Goal: Task Accomplishment & Management: Complete application form

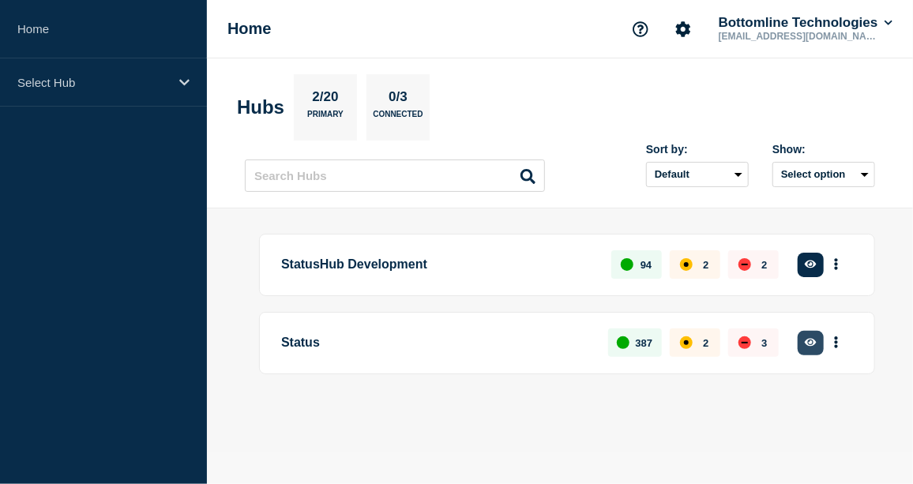
click at [812, 341] on icon "button" at bounding box center [811, 343] width 12 height 8
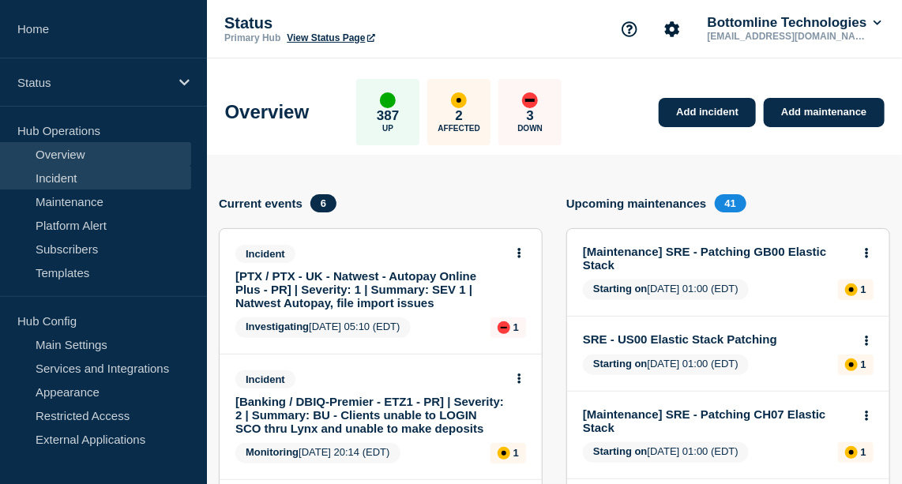
click at [70, 171] on link "Incident" at bounding box center [95, 178] width 191 height 24
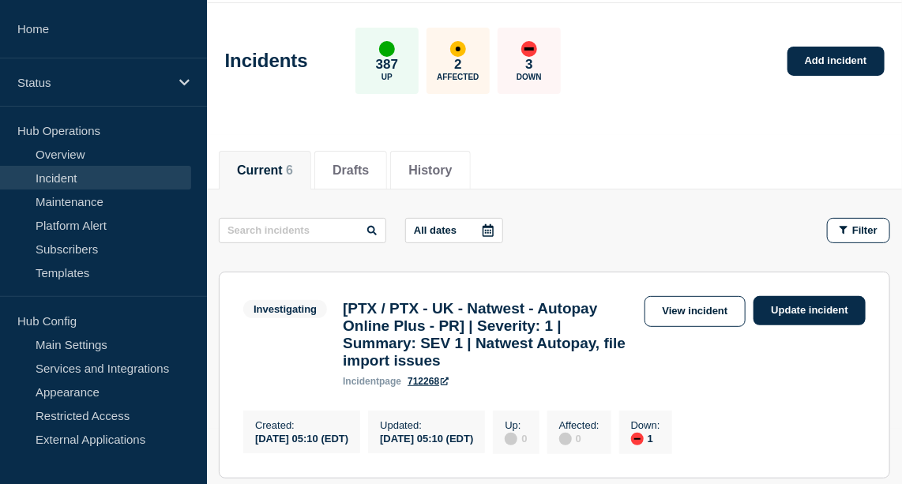
scroll to position [59, 0]
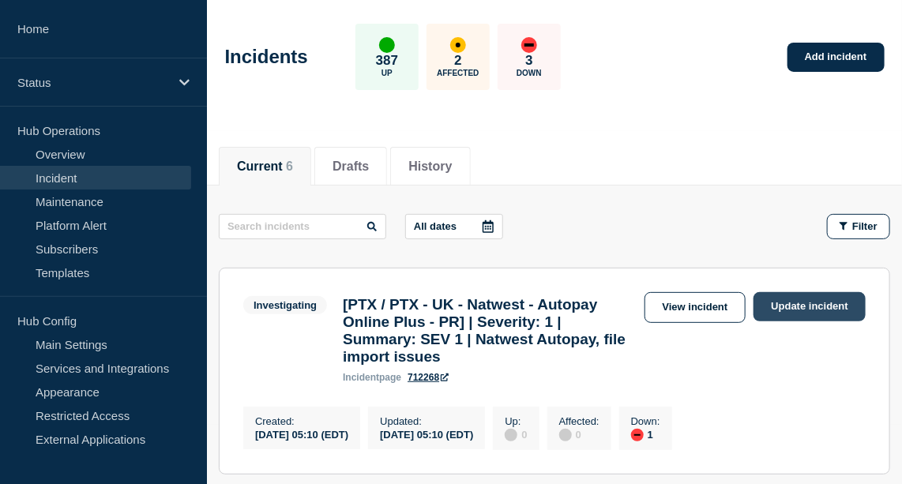
click at [813, 305] on link "Update incident" at bounding box center [810, 306] width 112 height 29
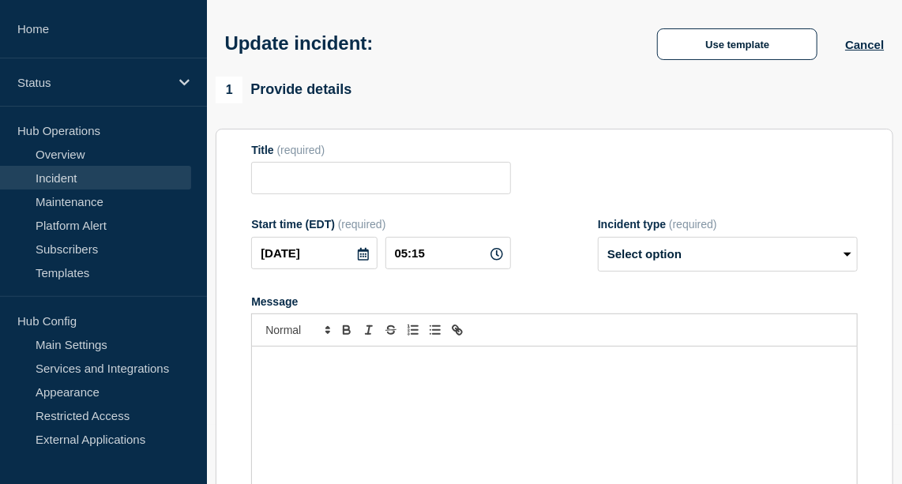
type input "[PTX / PTX - UK - Natwest - Autopay Online Plus - PR] | Severity: 1 | Summary: …"
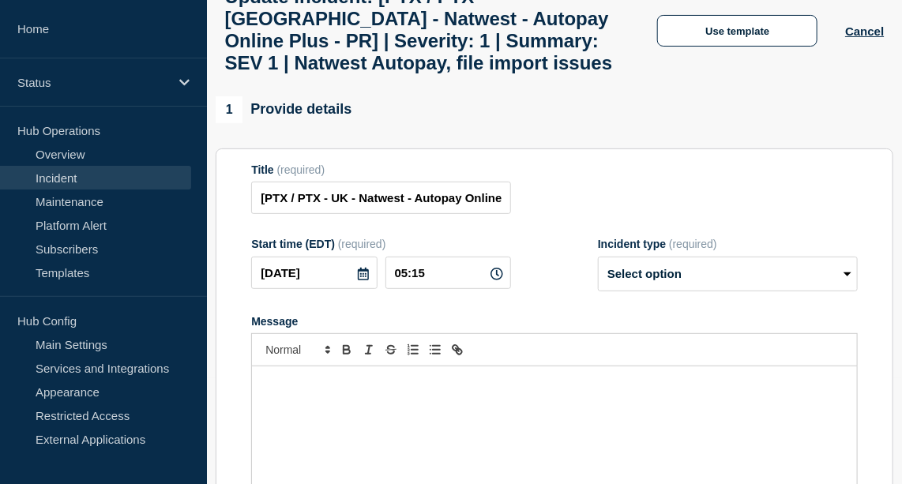
scroll to position [107, 0]
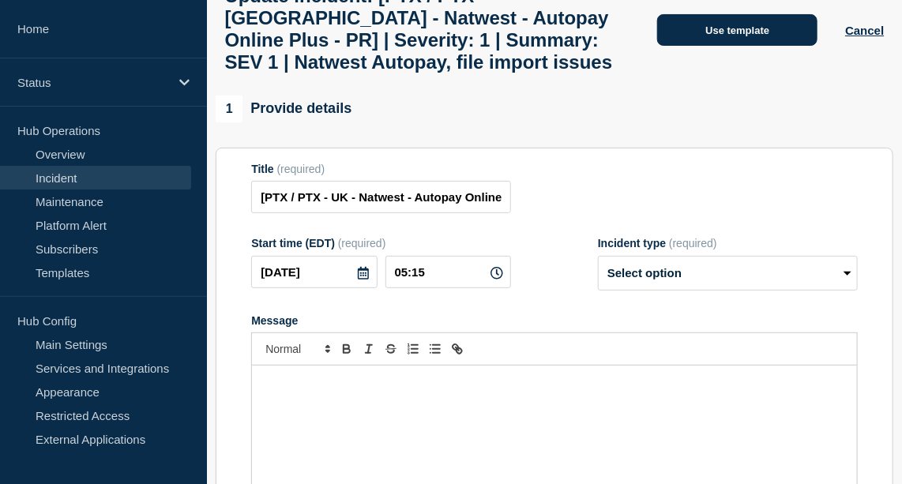
click at [754, 40] on button "Use template" at bounding box center [737, 30] width 160 height 32
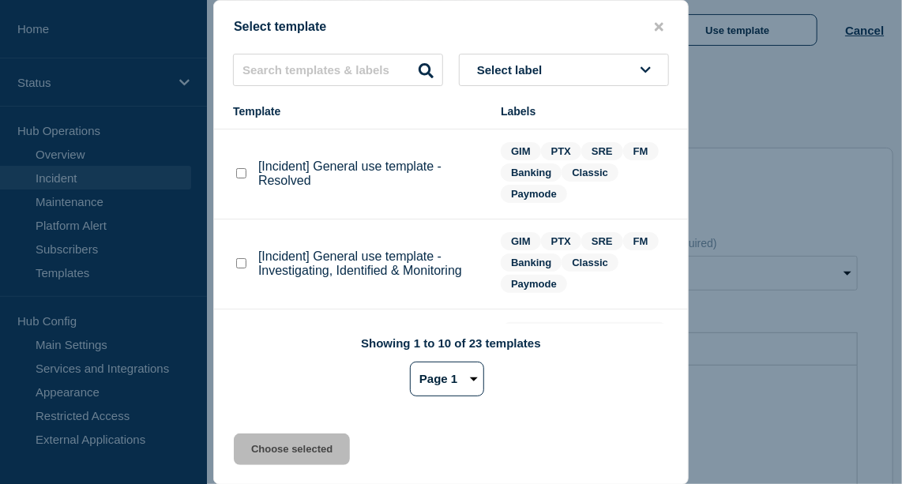
scroll to position [140, 0]
click at [243, 264] on checkbox"] "[Incident] General use template - Investigating, Identified & Monitoring checkb…" at bounding box center [241, 263] width 10 height 10
checkbox checkbox"] "true"
click at [297, 452] on button "Choose selected" at bounding box center [292, 450] width 116 height 32
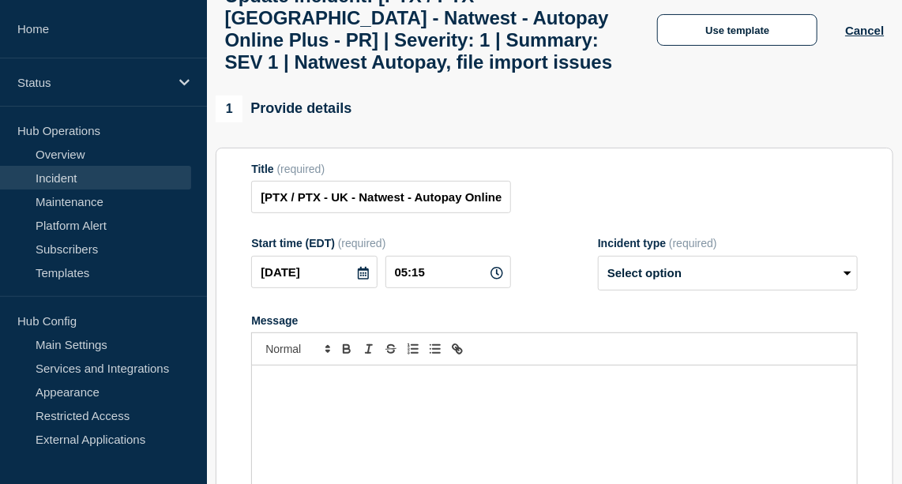
select select "investigating"
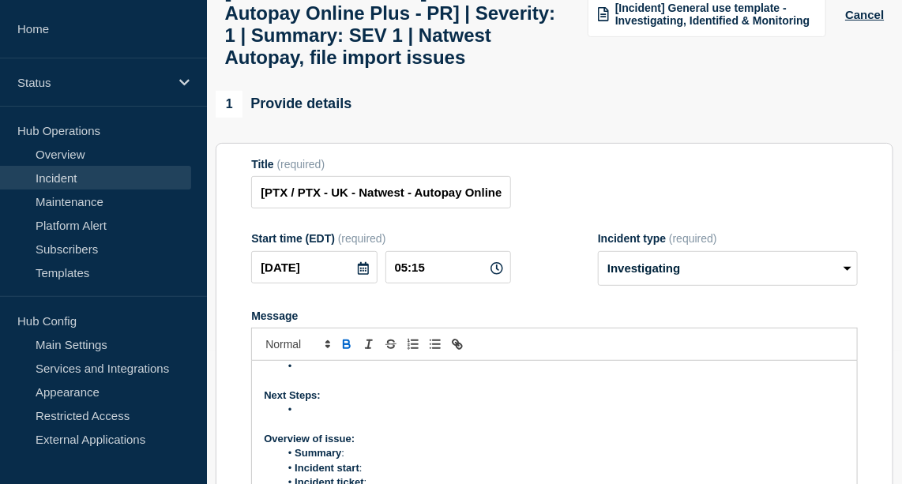
scroll to position [0, 0]
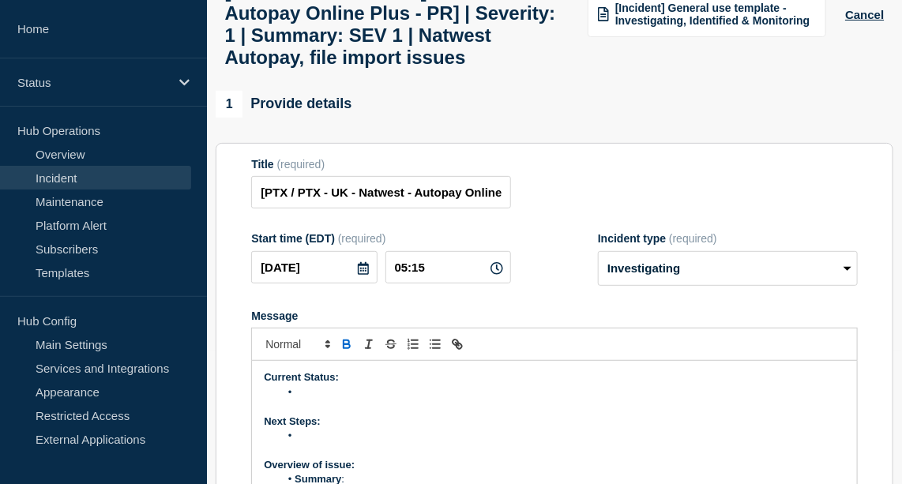
click at [328, 400] on li "Message" at bounding box center [563, 393] width 566 height 14
click at [854, 21] on button "Cancel" at bounding box center [864, 14] width 39 height 13
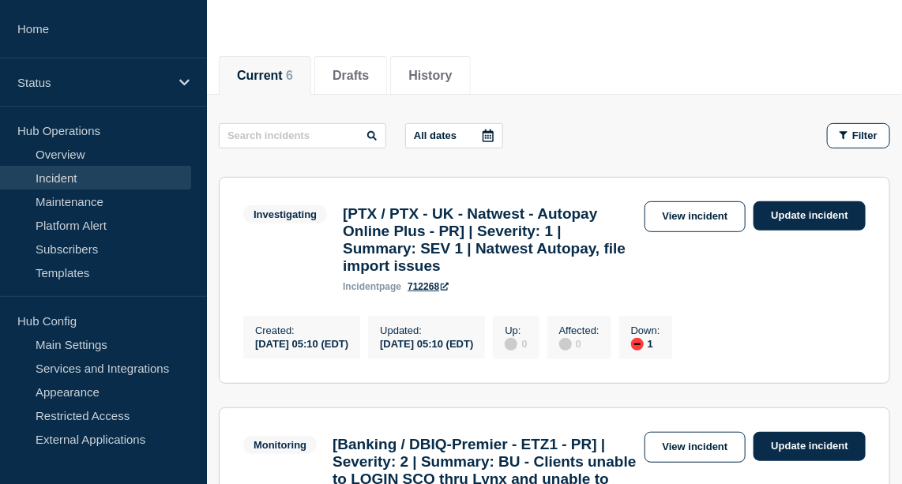
scroll to position [150, 0]
click at [803, 220] on link "Update incident" at bounding box center [810, 215] width 112 height 29
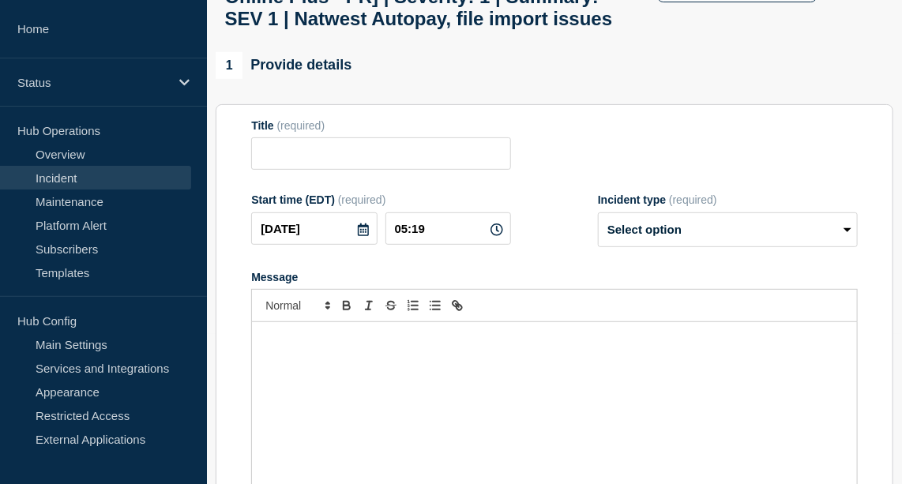
type input "[PTX / PTX - UK - Natwest - Autopay Online Plus - PR] | Severity: 1 | Summary: …"
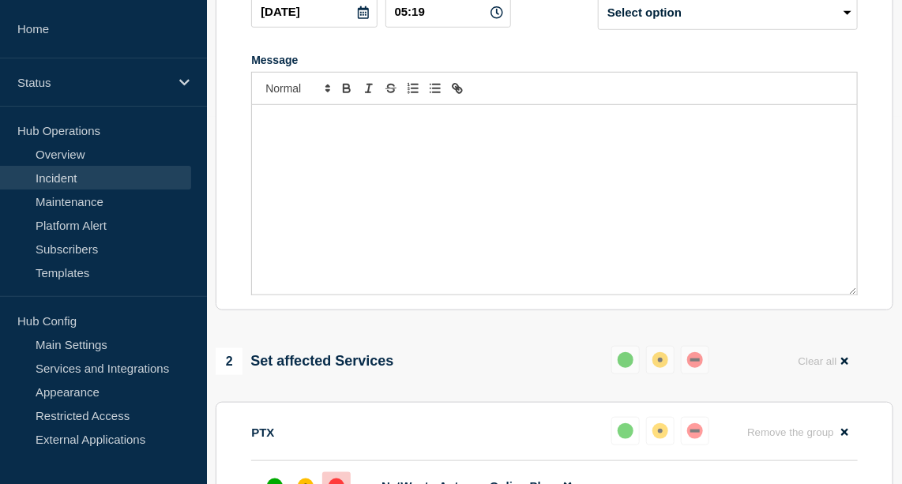
scroll to position [368, 0]
click at [342, 175] on div "Message" at bounding box center [554, 199] width 605 height 190
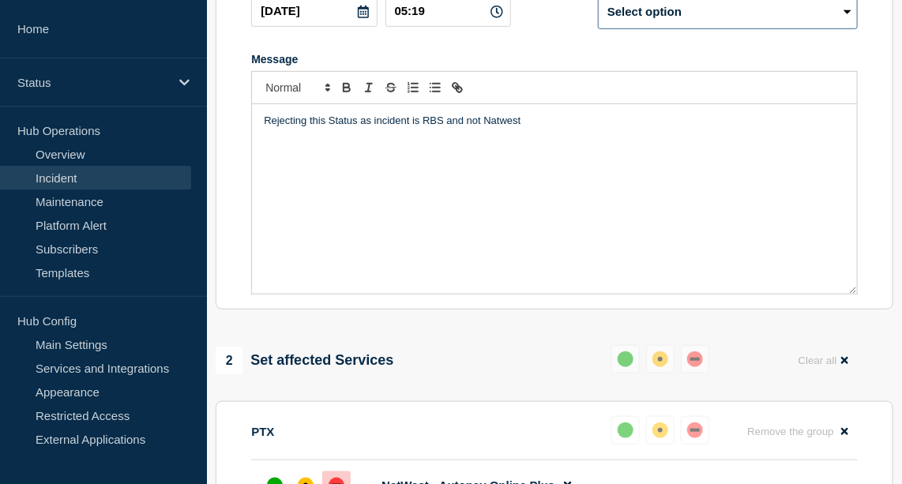
click at [718, 27] on select "Select option Investigating Identified Monitoring Resolved" at bounding box center [728, 11] width 260 height 35
click at [563, 62] on form "Title (required) [PTX / PTX - UK - Natwest - Autopay Online Plus - PR] | Severi…" at bounding box center [554, 98] width 607 height 394
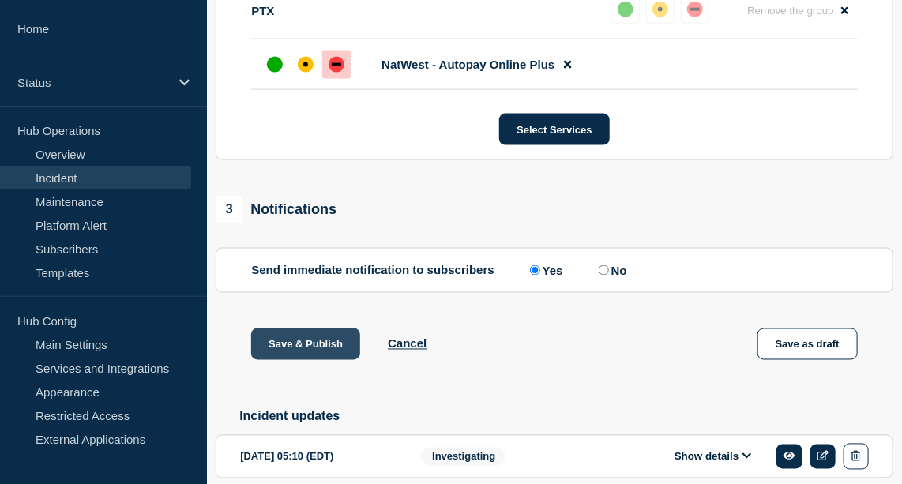
scroll to position [786, 0]
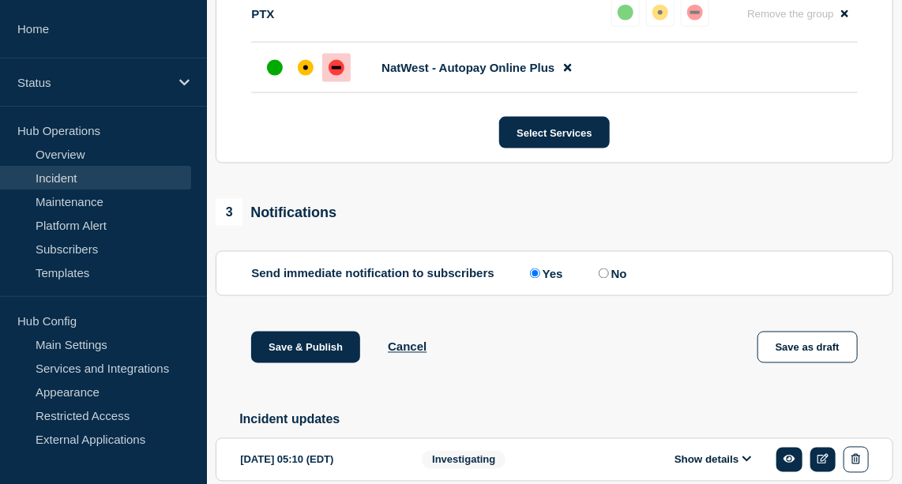
click at [608, 279] on input "No" at bounding box center [604, 274] width 10 height 10
radio input "true"
radio input "false"
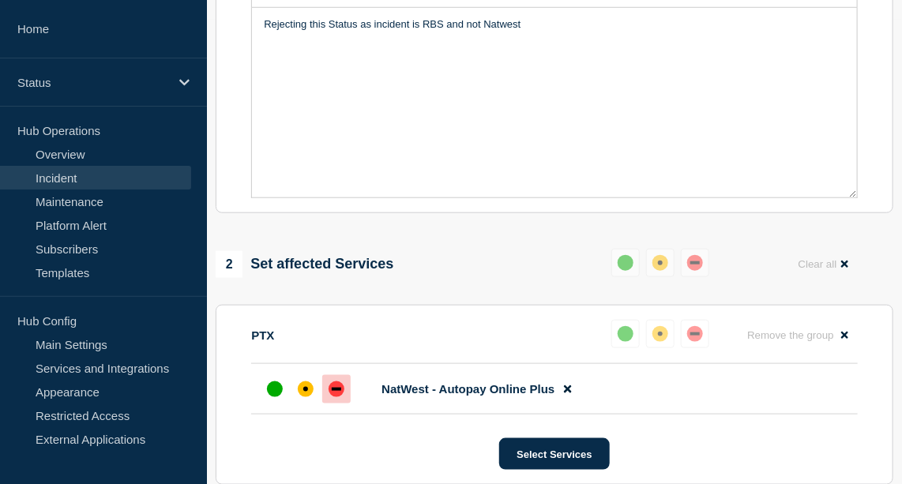
scroll to position [396, 0]
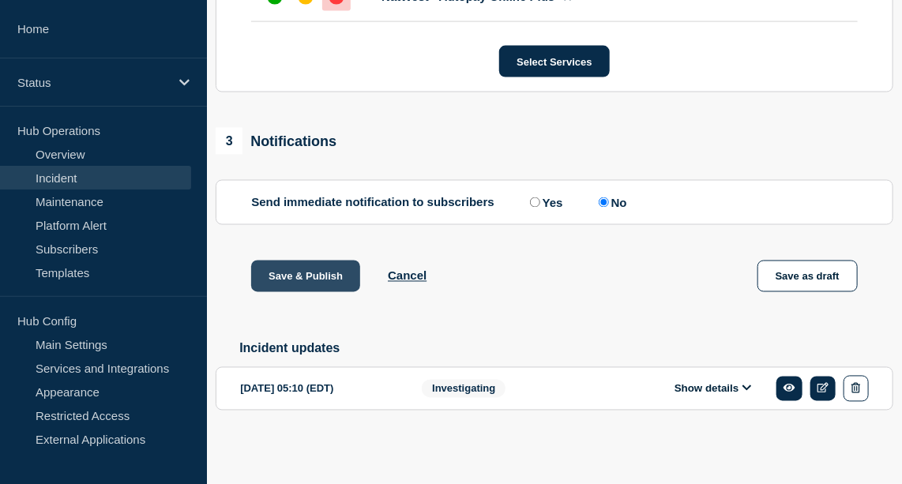
click at [306, 283] on button "Save & Publish" at bounding box center [305, 277] width 109 height 32
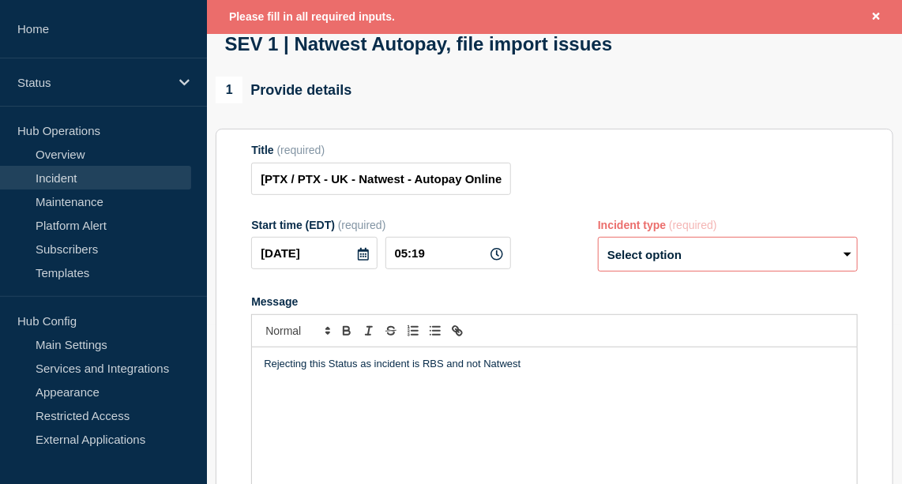
scroll to position [157, 0]
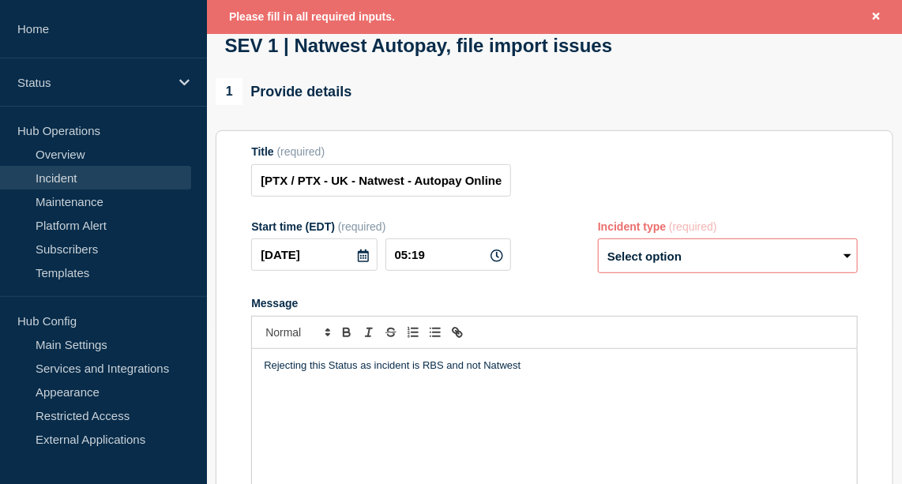
click at [690, 273] on select "Select option Investigating Identified Monitoring Resolved" at bounding box center [728, 256] width 260 height 35
select select "resolved"
click at [598, 255] on select "Select option Investigating Identified Monitoring Resolved" at bounding box center [728, 256] width 260 height 35
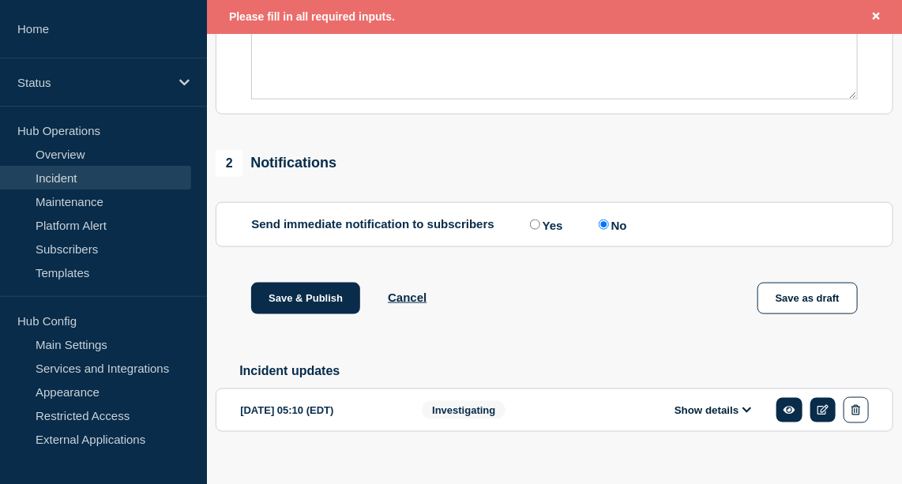
scroll to position [598, 0]
click at [311, 314] on button "Save & Publish" at bounding box center [305, 298] width 109 height 32
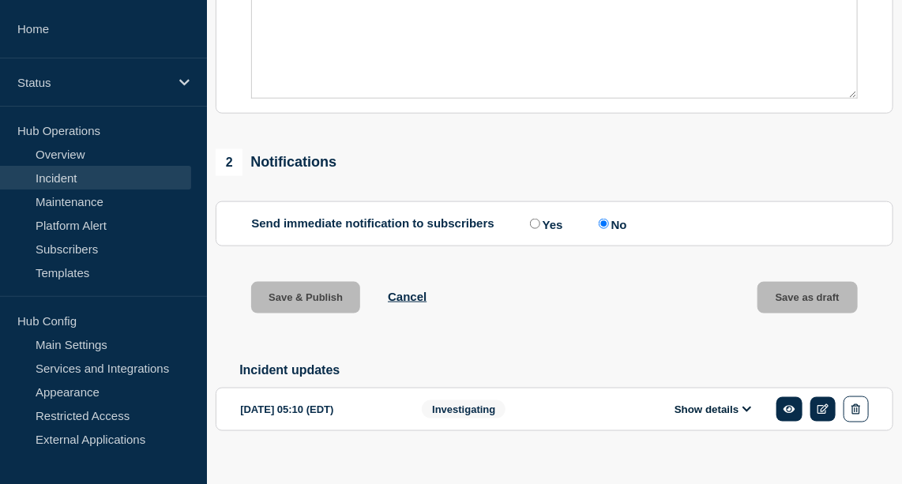
scroll to position [565, 0]
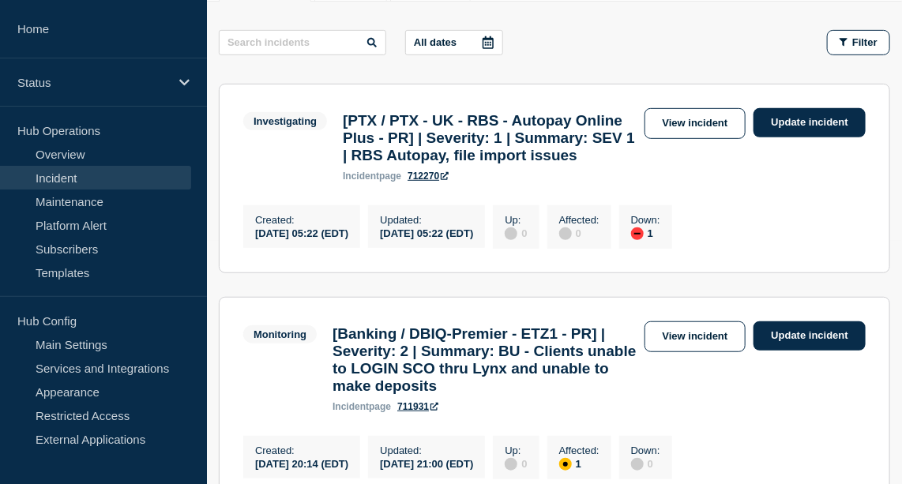
scroll to position [252, 0]
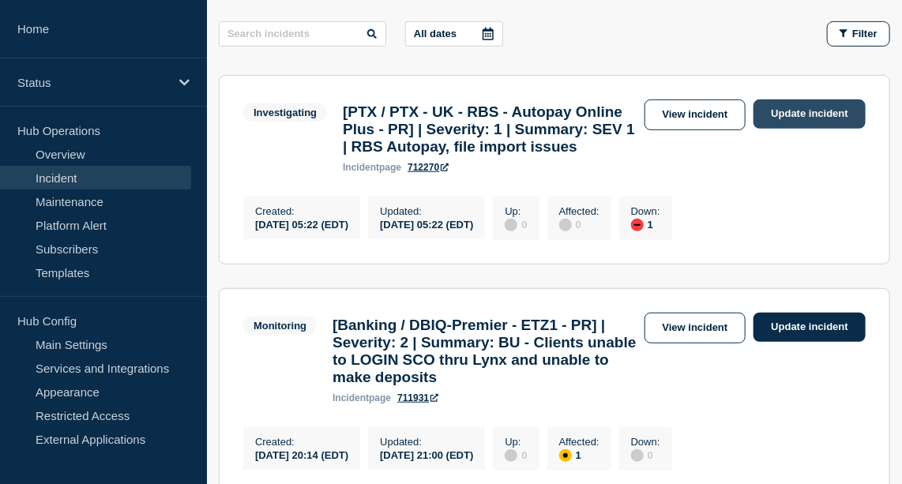
click at [802, 109] on link "Update incident" at bounding box center [810, 114] width 112 height 29
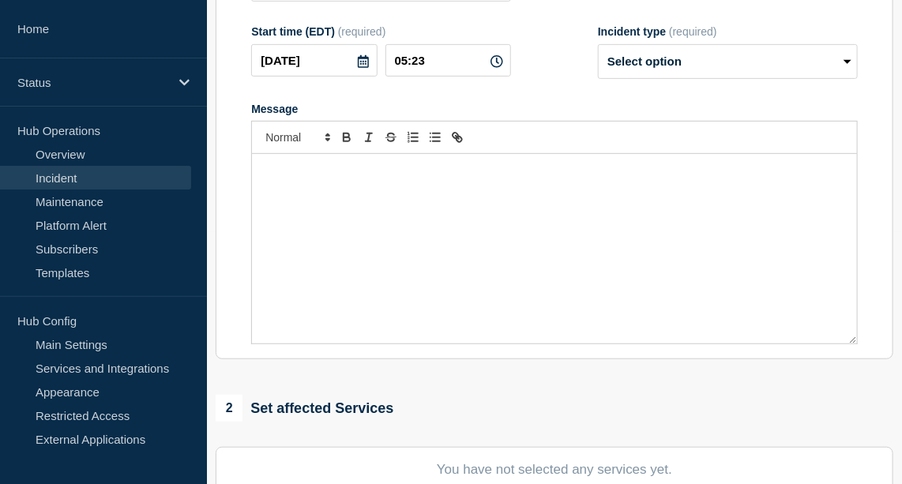
type input "[PTX / PTX - UK - RBS - Autopay Online Plus - PR] | Severity: 1 | Summary: SEV …"
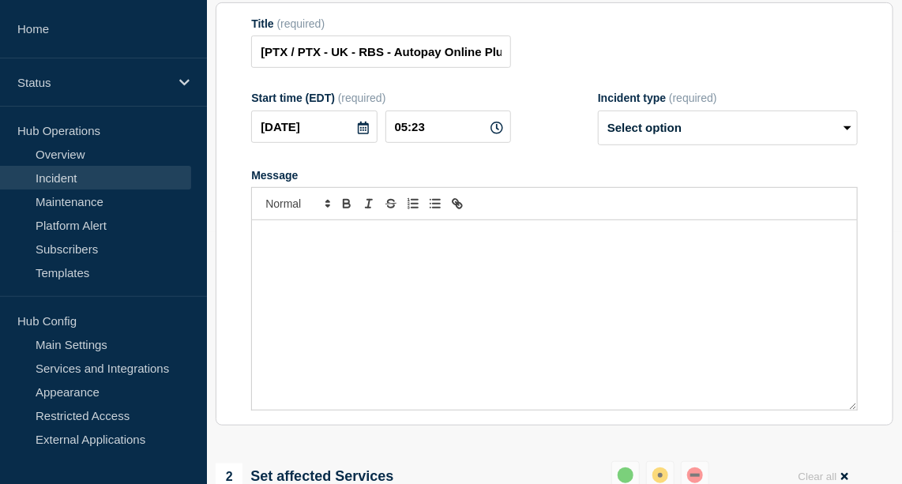
scroll to position [122, 0]
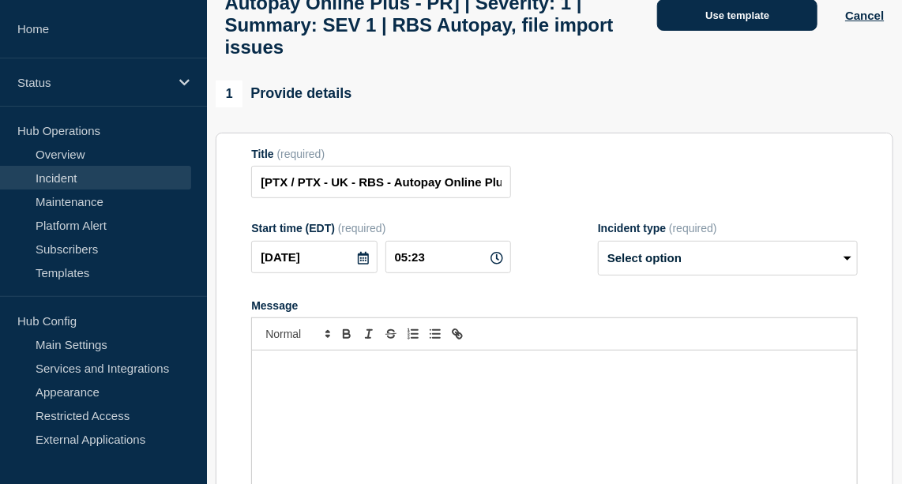
click at [731, 21] on button "Use template" at bounding box center [737, 15] width 160 height 32
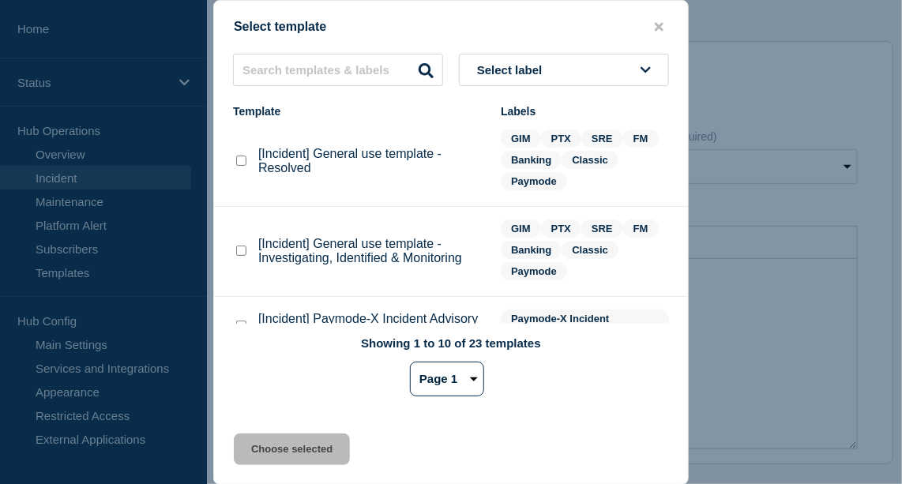
scroll to position [160, 0]
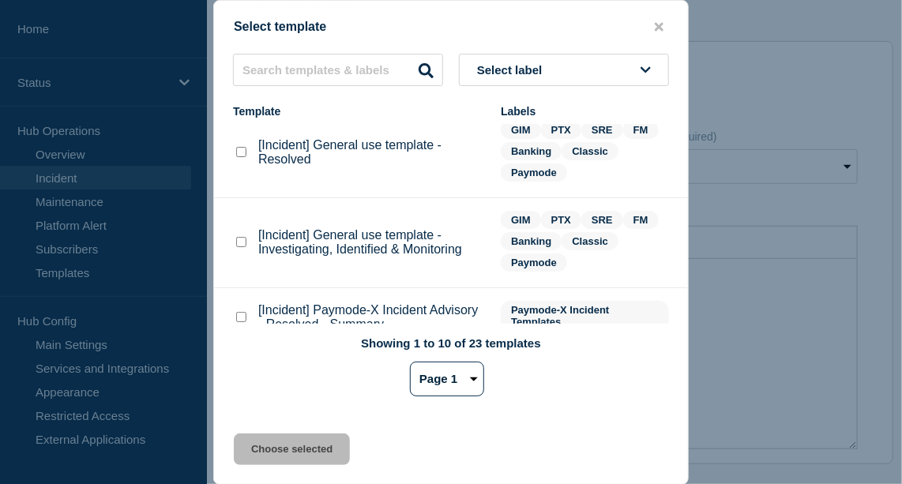
click at [244, 247] on checkbox"] "[Incident] General use template - Investigating, Identified & Monitoring checkb…" at bounding box center [241, 242] width 10 height 10
checkbox checkbox"] "true"
click at [281, 448] on button "Choose selected" at bounding box center [292, 450] width 116 height 32
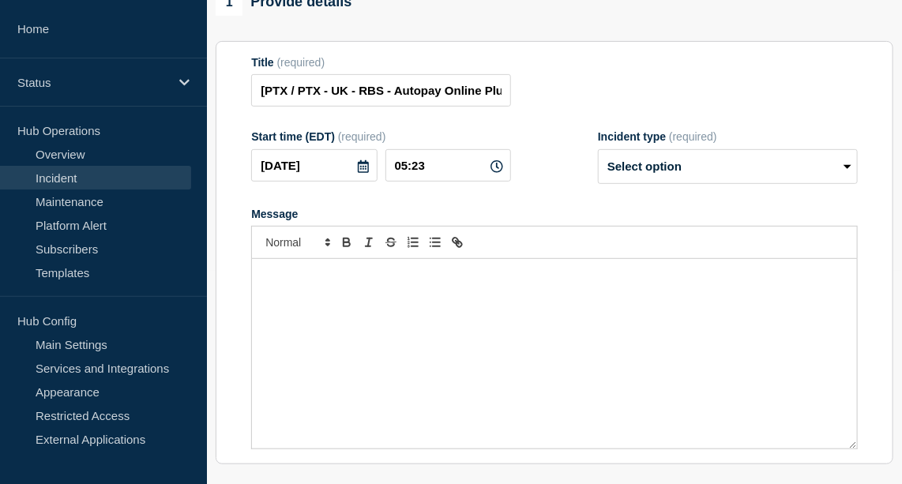
select select "investigating"
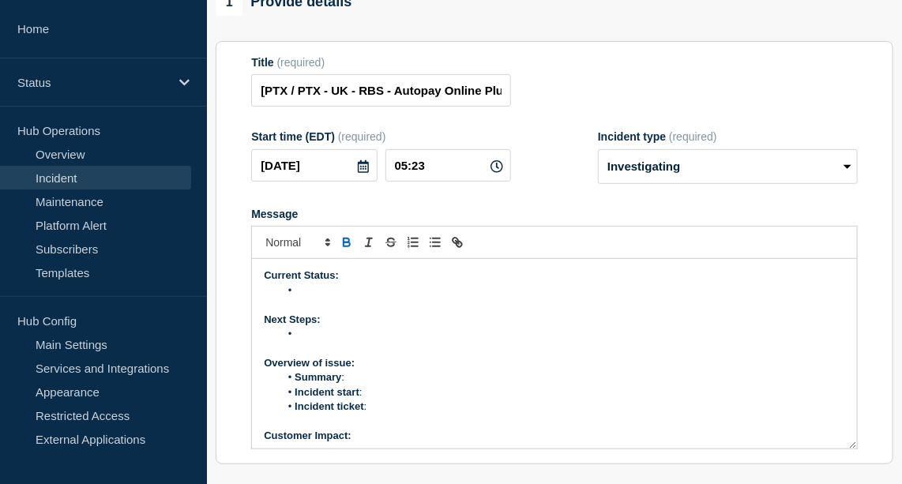
click at [319, 298] on li "Message" at bounding box center [563, 291] width 566 height 14
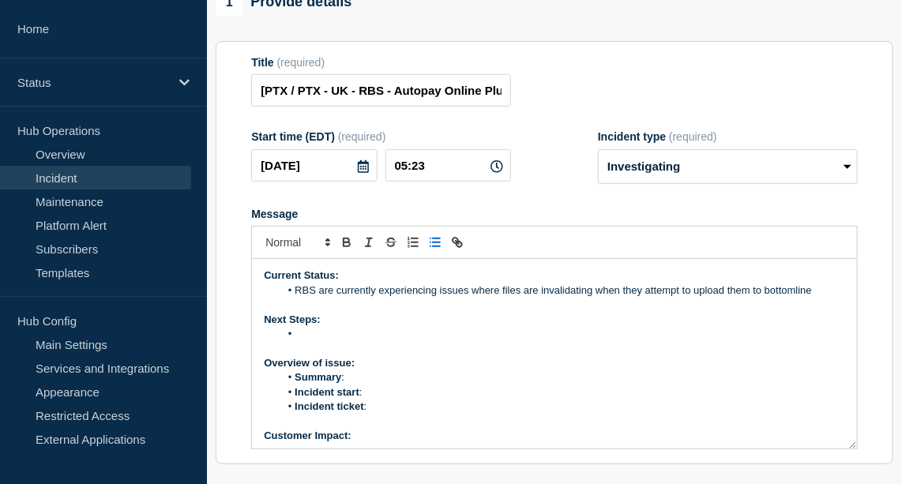
drag, startPoint x: 816, startPoint y: 303, endPoint x: 301, endPoint y: 322, distance: 515.5
drag, startPoint x: 301, startPoint y: 322, endPoint x: 778, endPoint y: 344, distance: 477.0
click at [778, 327] on p "Next Steps:" at bounding box center [555, 320] width 582 height 14
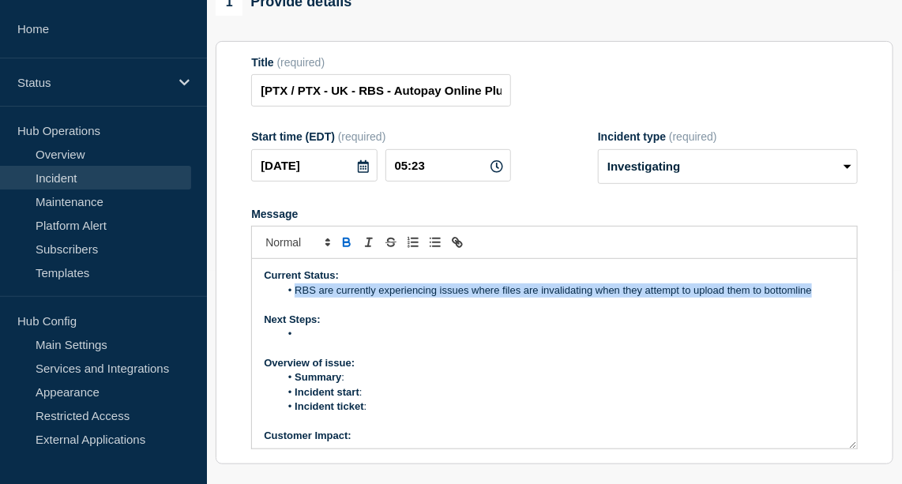
drag, startPoint x: 815, startPoint y: 311, endPoint x: 338, endPoint y: 289, distance: 477.7
click at [338, 289] on div "Current Status: RBS are currently experiencing issues where files are invalidat…" at bounding box center [554, 354] width 605 height 190
copy div "RBS are currently experiencing issues where files are invalidating when they at…"
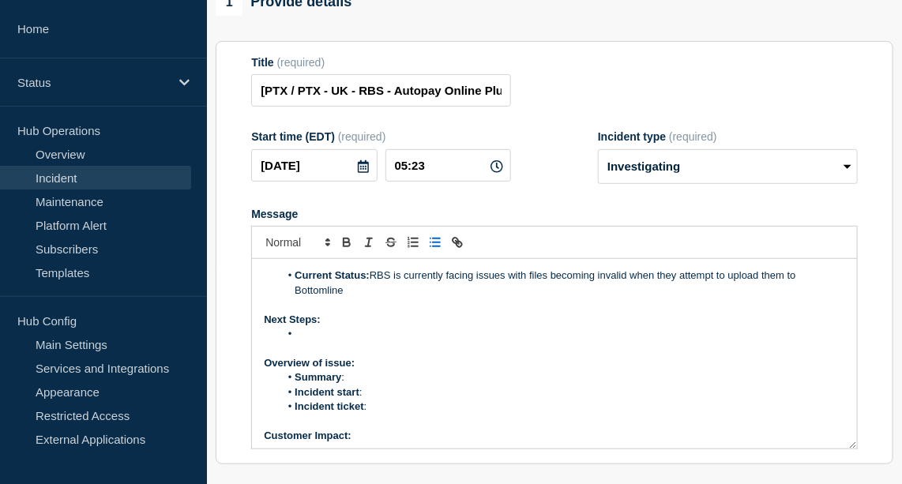
click at [305, 341] on li "Message" at bounding box center [563, 334] width 566 height 14
click at [371, 292] on li "Current Status: RBS is currently facing issues with files becoming invalid when…" at bounding box center [563, 283] width 566 height 29
click at [329, 341] on li "Message" at bounding box center [563, 334] width 566 height 14
click at [597, 288] on li "Current Status: RBS is currently facing issues with files becoming invalid when…" at bounding box center [563, 283] width 566 height 29
click at [441, 341] on li "Bottomline will attempt to" at bounding box center [563, 334] width 566 height 14
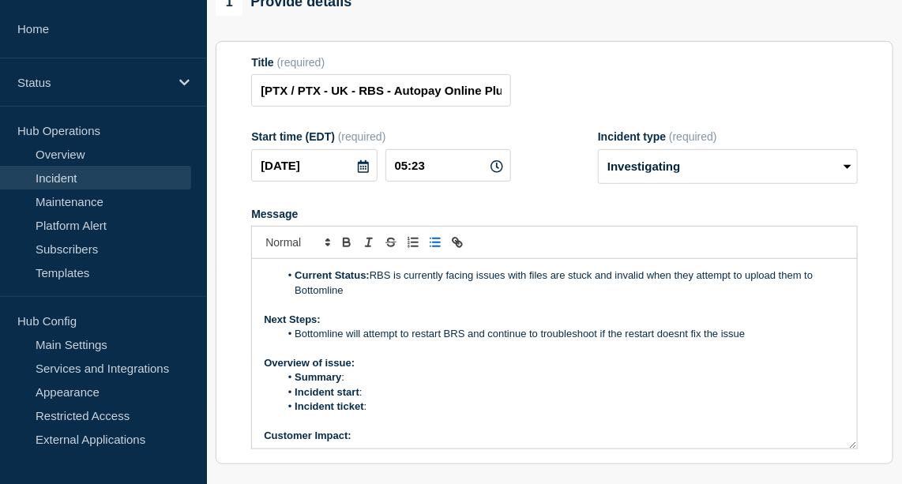
click at [673, 341] on li "Bottomline will attempt to restart BRS and continue to troubleshoot if the rest…" at bounding box center [563, 334] width 566 height 14
click at [349, 385] on li "Summary :" at bounding box center [563, 378] width 566 height 14
click at [351, 369] on strong "Overview of issue:" at bounding box center [309, 363] width 91 height 12
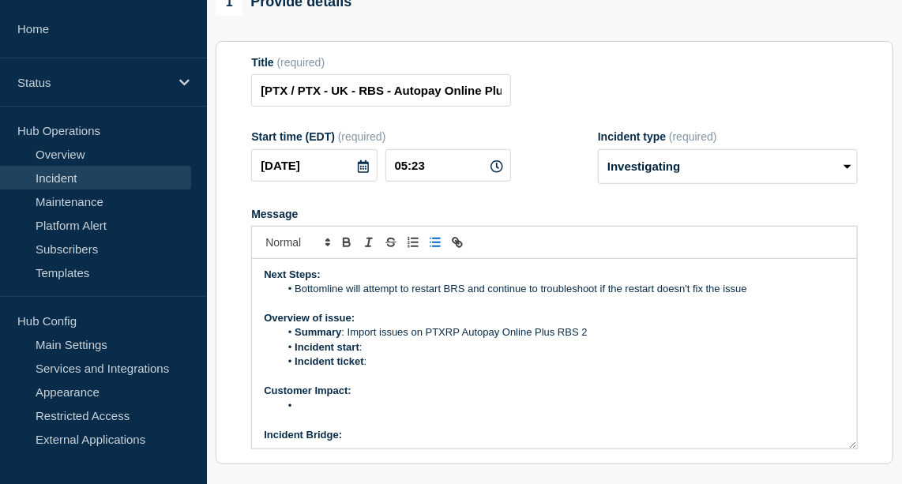
scroll to position [47, 0]
click at [405, 353] on li "Incident start :" at bounding box center [563, 346] width 566 height 14
click at [378, 367] on li "Incident ticket :" at bounding box center [563, 360] width 566 height 14
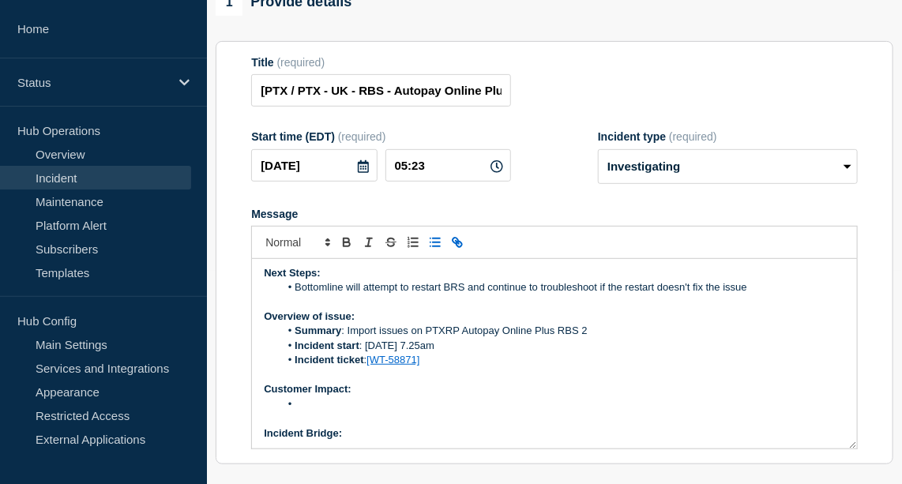
click at [317, 412] on li "Message" at bounding box center [563, 404] width 566 height 14
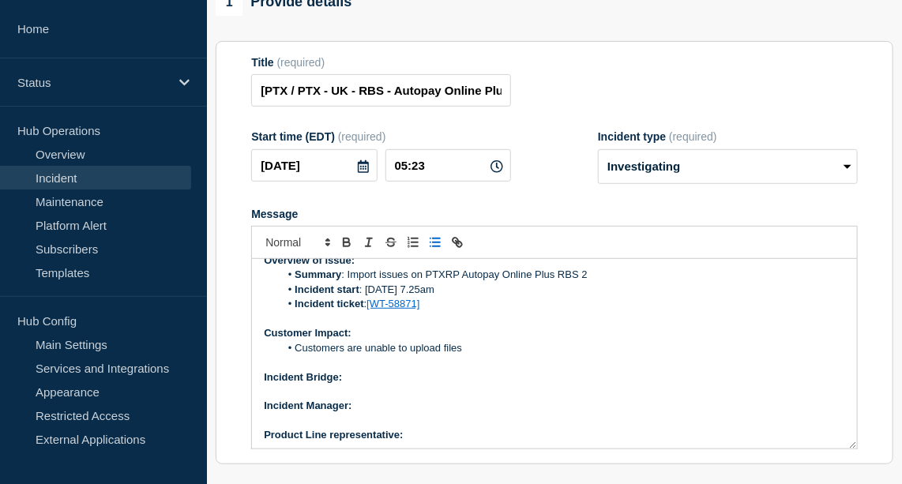
click at [371, 385] on p "Incident Bridge:" at bounding box center [555, 378] width 582 height 14
click at [347, 250] on icon "Toggle bold text" at bounding box center [347, 242] width 14 height 14
click at [400, 413] on p "Incident Manager:" at bounding box center [555, 406] width 582 height 14
click at [352, 250] on icon "Toggle bold text" at bounding box center [347, 242] width 14 height 14
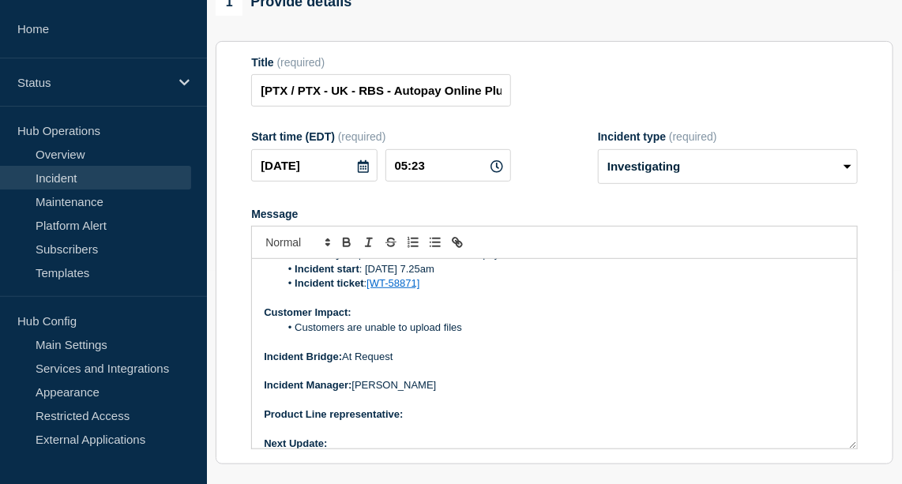
scroll to position [122, 0]
click at [416, 424] on p "Product Line representative:" at bounding box center [555, 416] width 582 height 14
click at [348, 247] on icon "Toggle bold text" at bounding box center [347, 245] width 6 height 4
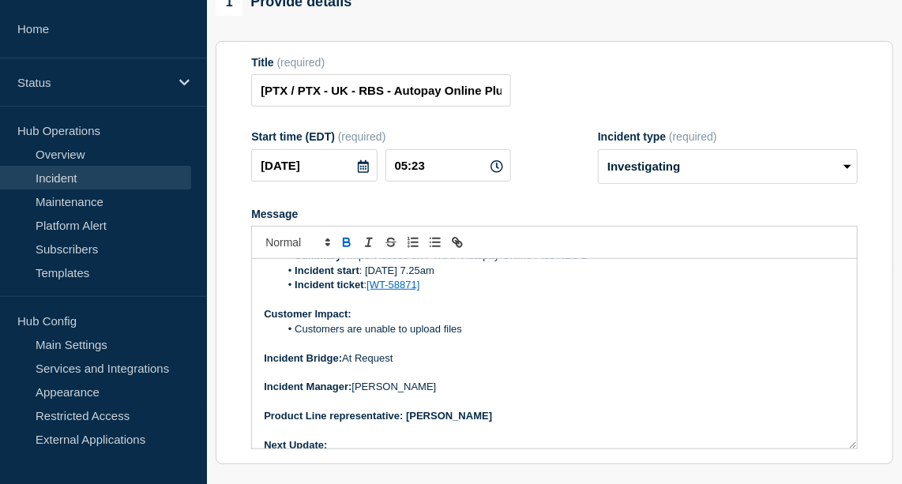
scroll to position [135, 0]
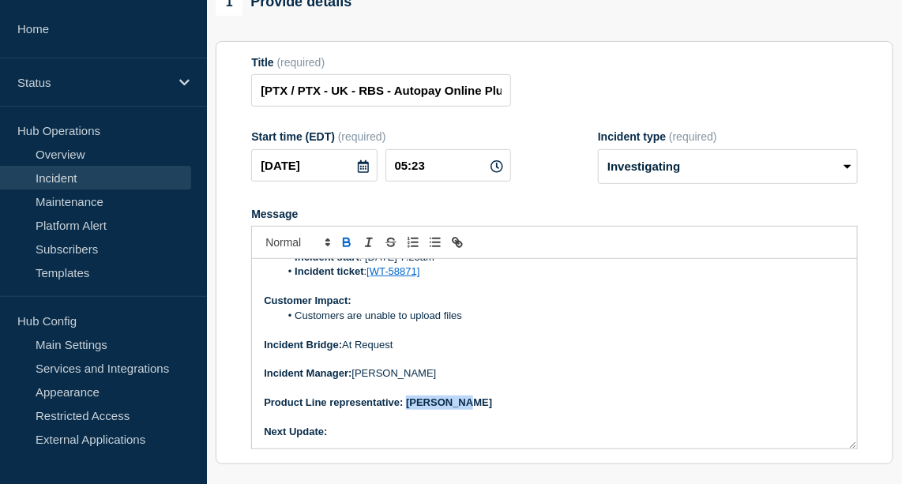
drag, startPoint x: 461, startPoint y: 414, endPoint x: 407, endPoint y: 420, distance: 54.0
click at [407, 410] on p "Product Line representative: Mark Yates" at bounding box center [555, 403] width 582 height 14
click at [345, 250] on icon "Toggle bold text" at bounding box center [347, 242] width 14 height 14
click at [335, 439] on p "Next Update:" at bounding box center [555, 432] width 582 height 14
click at [347, 250] on icon "Toggle bold text" at bounding box center [347, 242] width 14 height 14
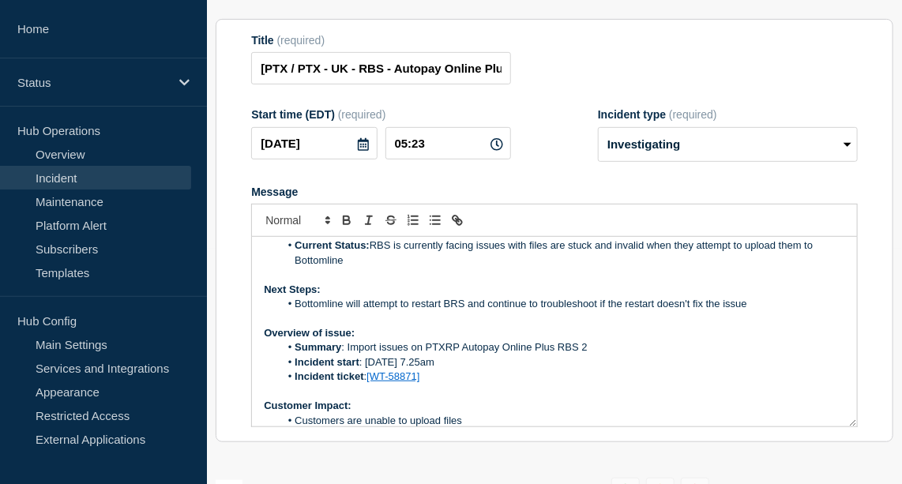
scroll to position [0, 0]
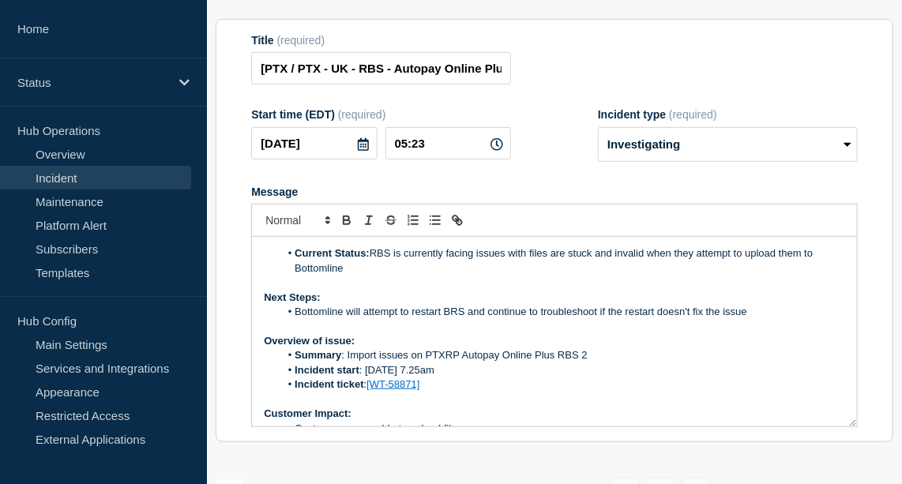
click at [770, 319] on li "Bottomline will attempt to restart BRS and continue to troubleshoot if the rest…" at bounding box center [563, 312] width 566 height 14
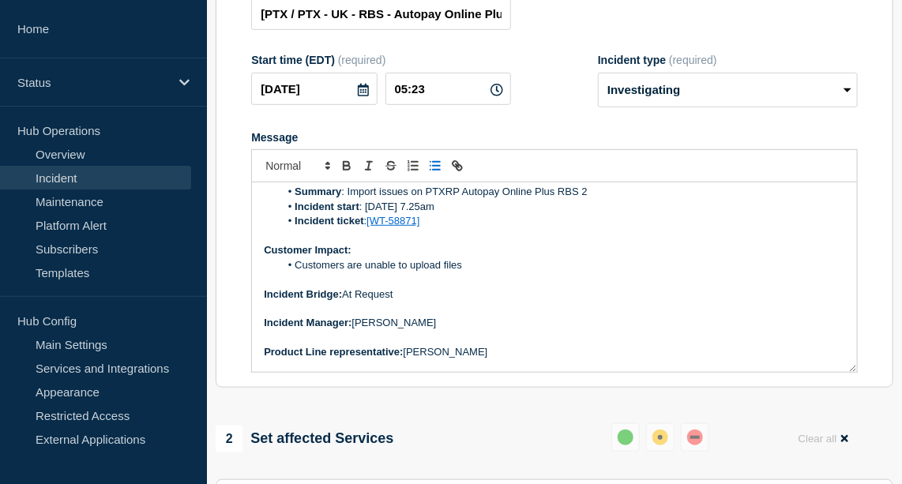
scroll to position [109, 0]
click at [471, 273] on li "Customers are unable to upload files" at bounding box center [563, 265] width 566 height 14
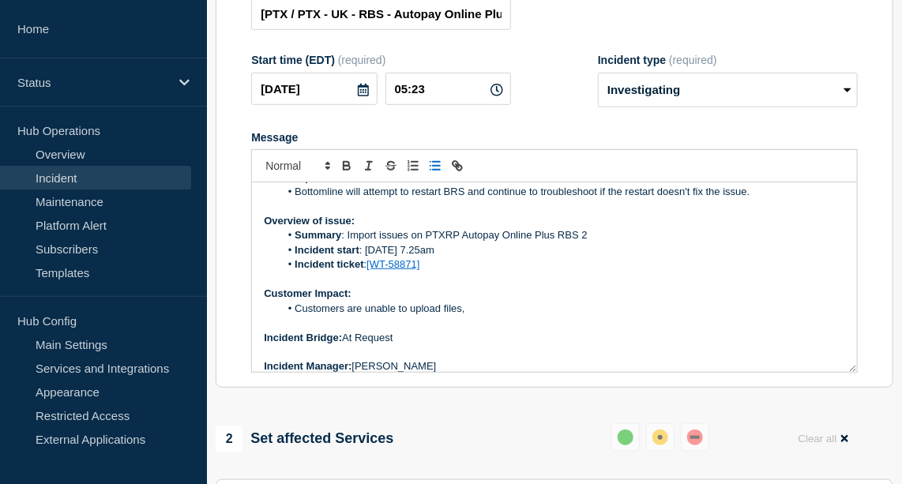
scroll to position [57, 0]
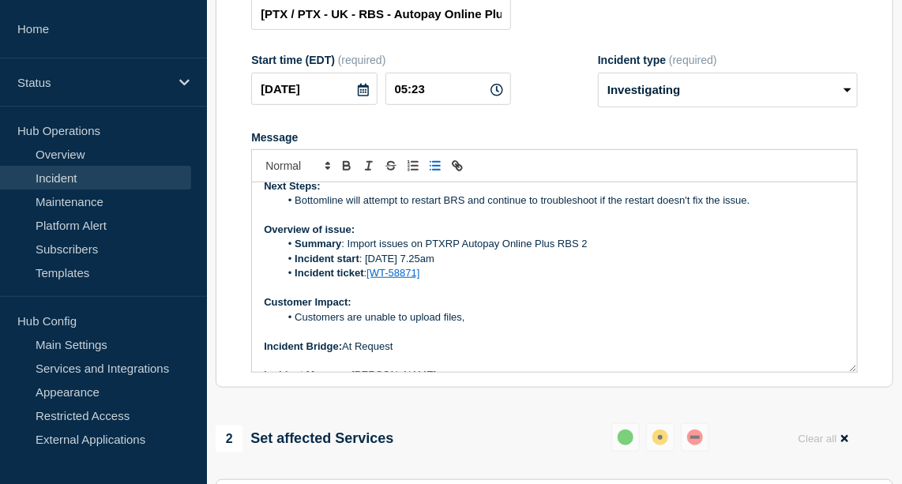
click at [455, 251] on li "Summary : Import issues on PTXRP Autopay Online Plus RBS 2" at bounding box center [563, 244] width 566 height 14
click at [584, 251] on li "Summary : Import issues on RBS Autopay Online Plus RBS 2" at bounding box center [563, 244] width 566 height 14
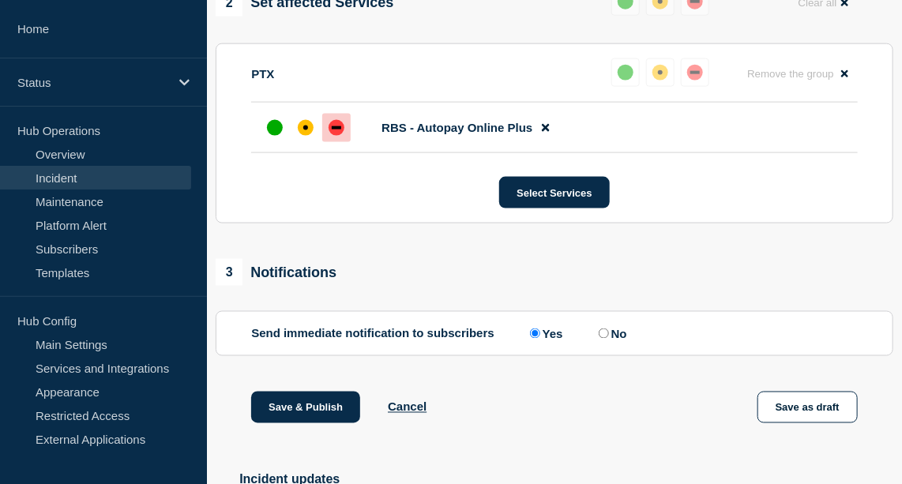
scroll to position [726, 0]
click at [335, 424] on button "Save & Publish" at bounding box center [305, 408] width 109 height 32
